Goal: Transaction & Acquisition: Subscribe to service/newsletter

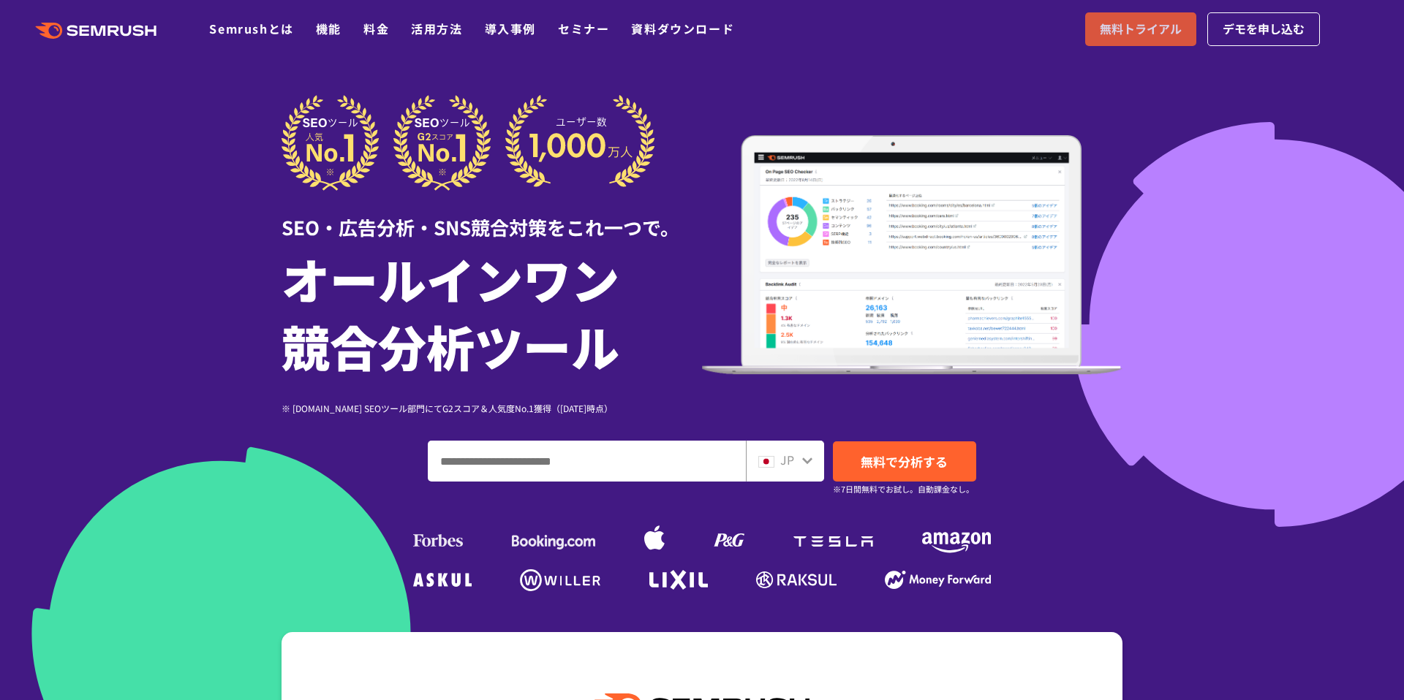
click at [1152, 35] on span "無料トライアル" at bounding box center [1141, 29] width 82 height 19
click at [1102, 43] on link "無料トライアル" at bounding box center [1140, 29] width 111 height 34
